Goal: Task Accomplishment & Management: Manage account settings

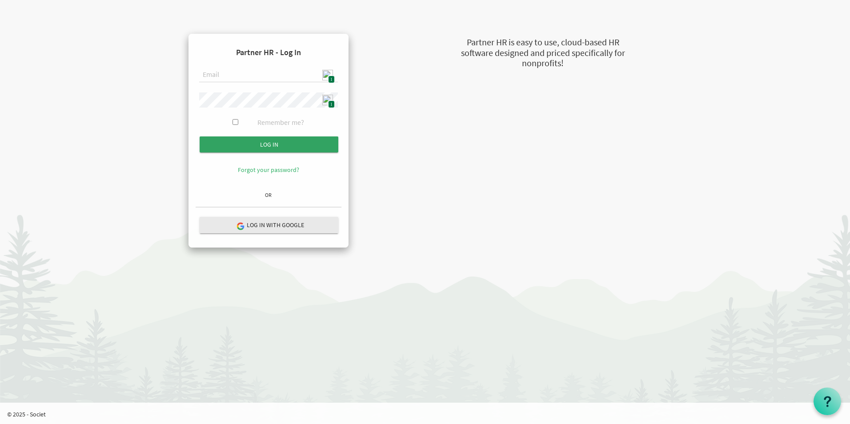
type input "[EMAIL_ADDRESS][DOMAIN_NAME]"
click at [286, 142] on input "Log in" at bounding box center [269, 145] width 139 height 16
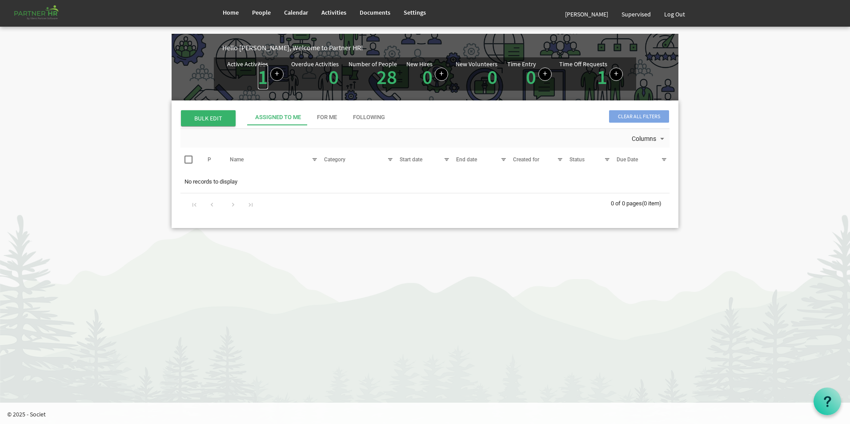
click at [262, 83] on link "1" at bounding box center [263, 76] width 10 height 25
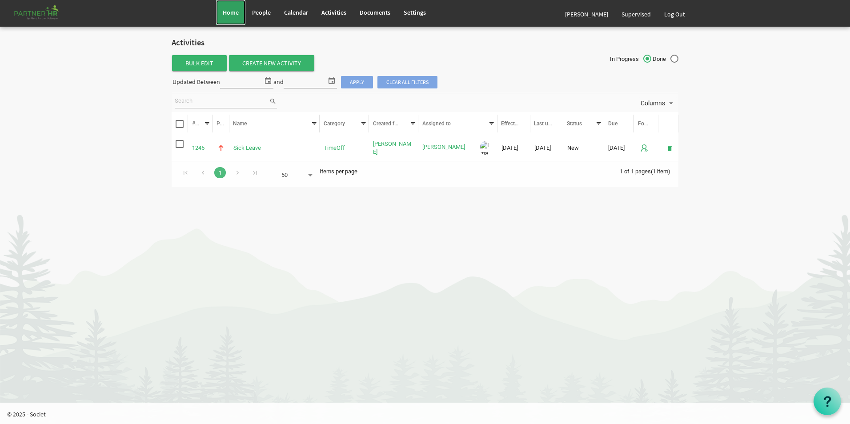
drag, startPoint x: 226, startPoint y: 16, endPoint x: 234, endPoint y: 33, distance: 18.7
click at [227, 16] on span "Home" at bounding box center [231, 12] width 16 height 8
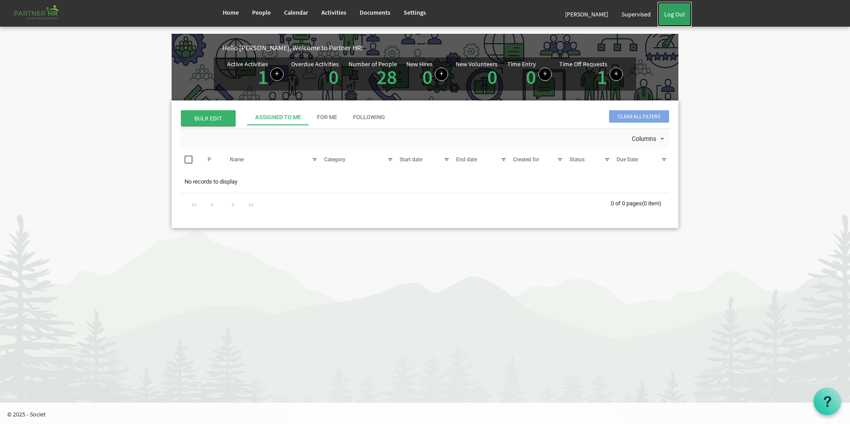
drag, startPoint x: 676, startPoint y: 12, endPoint x: 693, endPoint y: 31, distance: 25.5
click at [677, 13] on link "Log Out" at bounding box center [675, 14] width 34 height 25
